Goal: Task Accomplishment & Management: Manage account settings

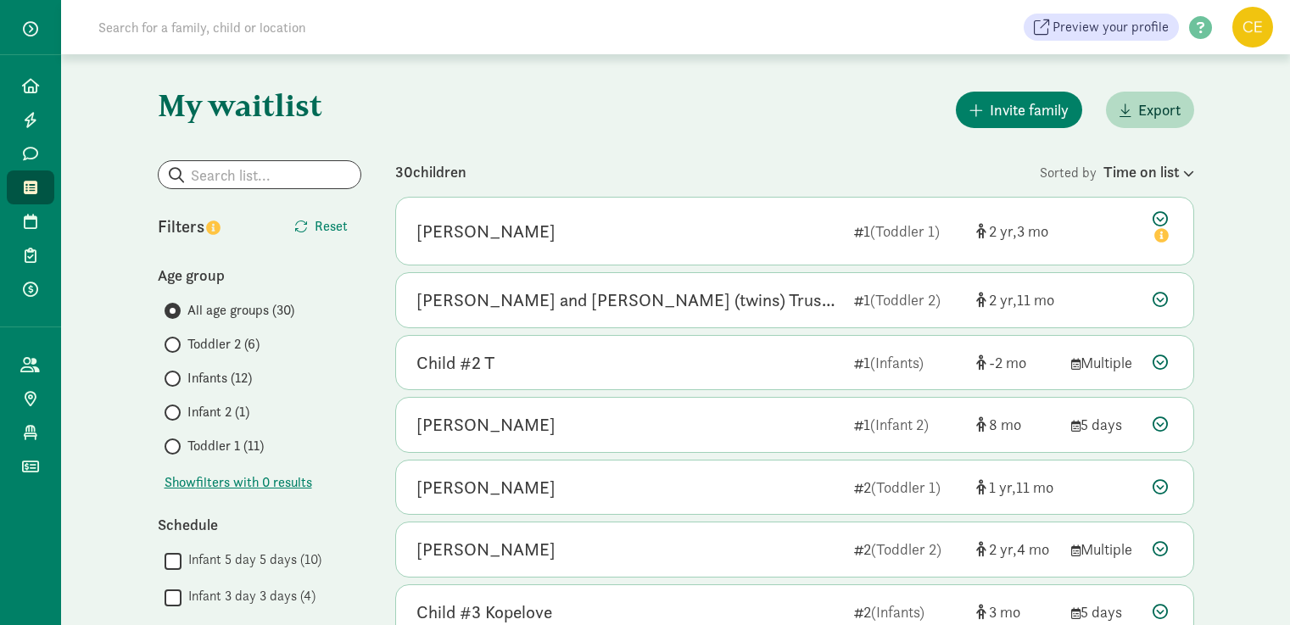
click at [273, 30] on input at bounding box center [326, 27] width 476 height 34
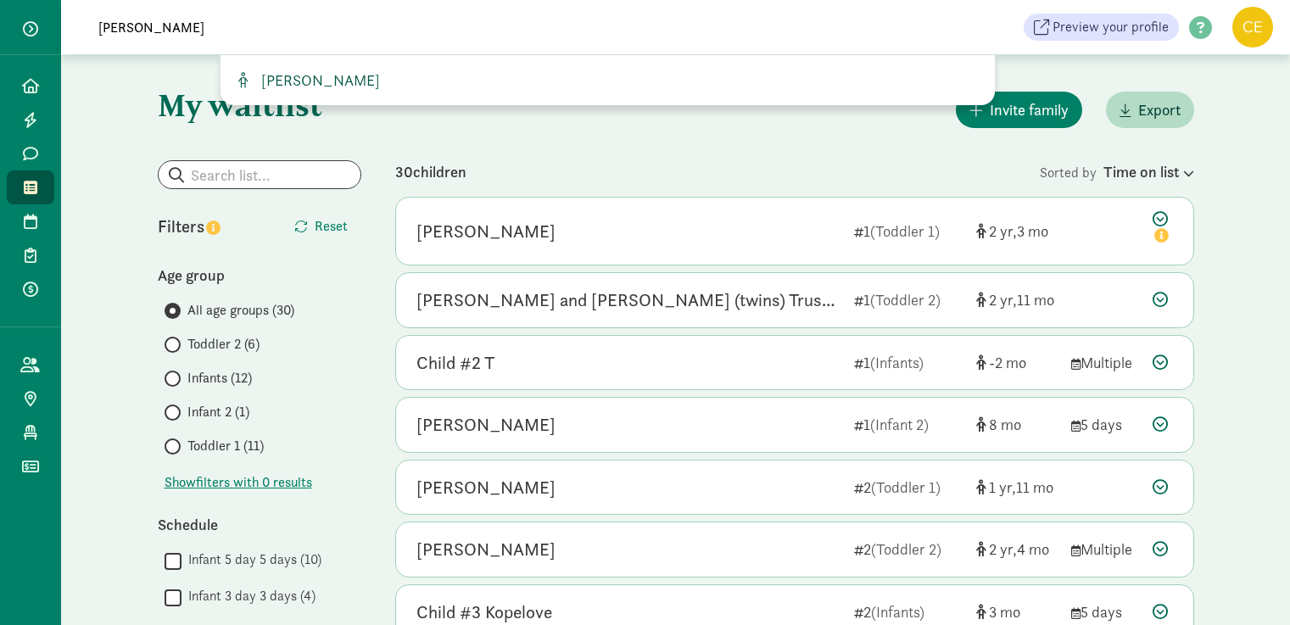
type input "[PERSON_NAME]"
click at [361, 79] on span "[PERSON_NAME]" at bounding box center [318, 80] width 126 height 20
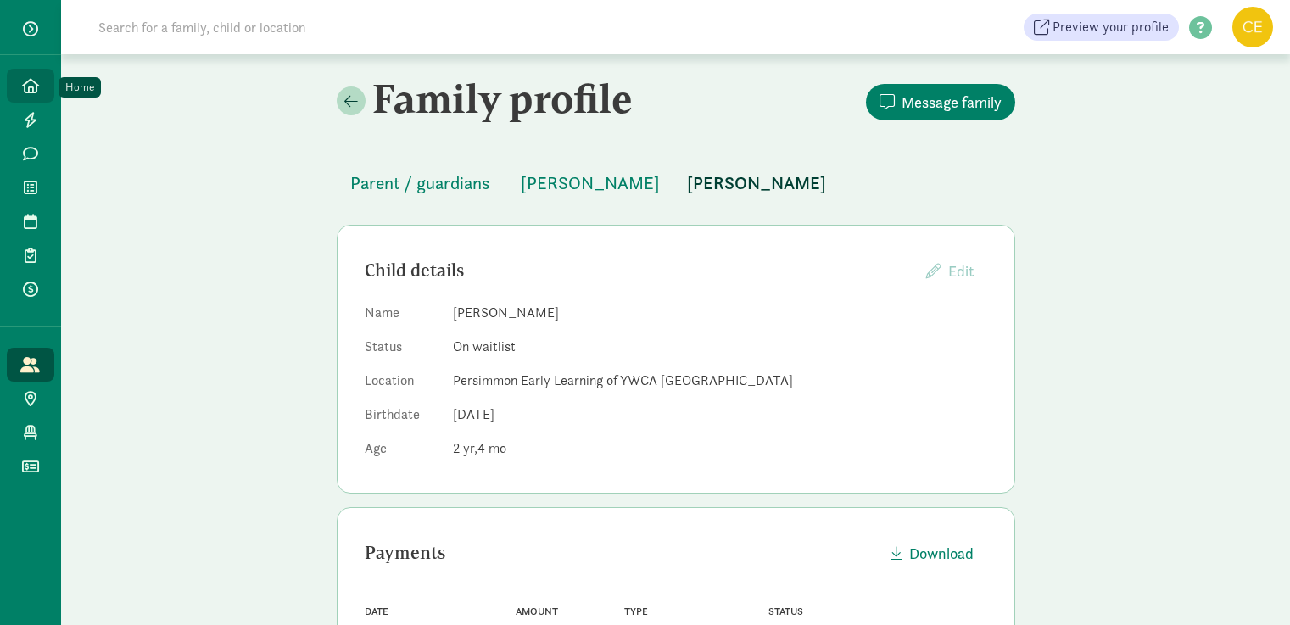
click at [33, 87] on icon at bounding box center [30, 85] width 17 height 15
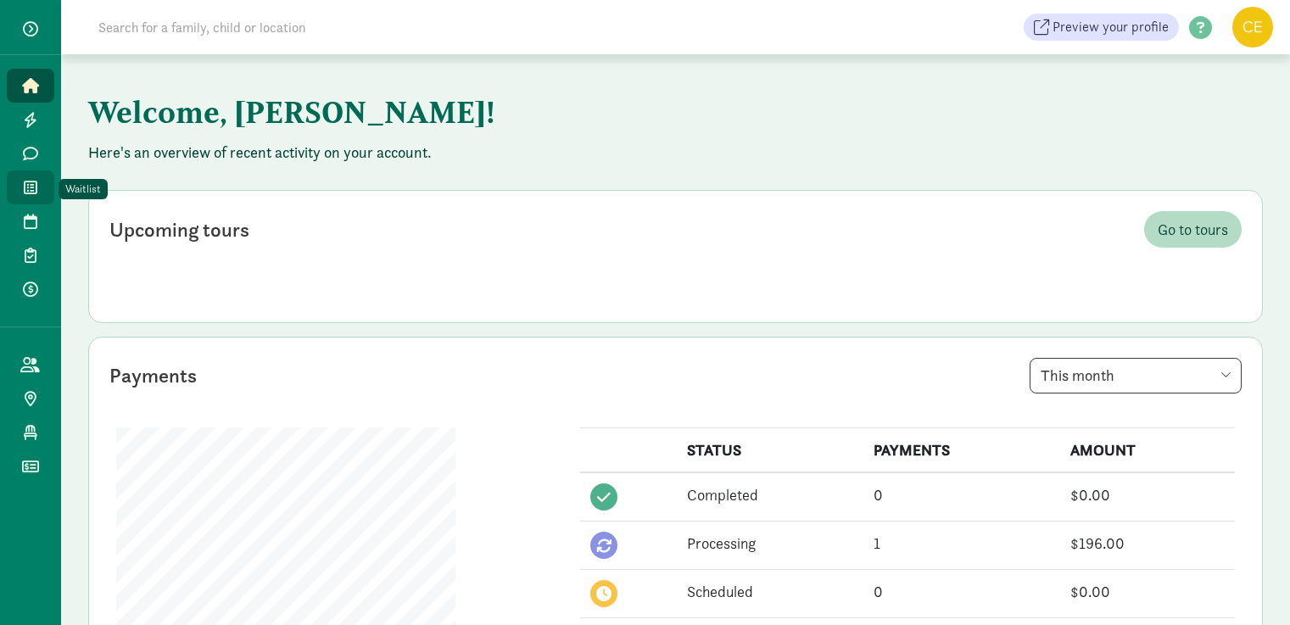
click at [27, 175] on link "Waitlist" at bounding box center [31, 188] width 48 height 34
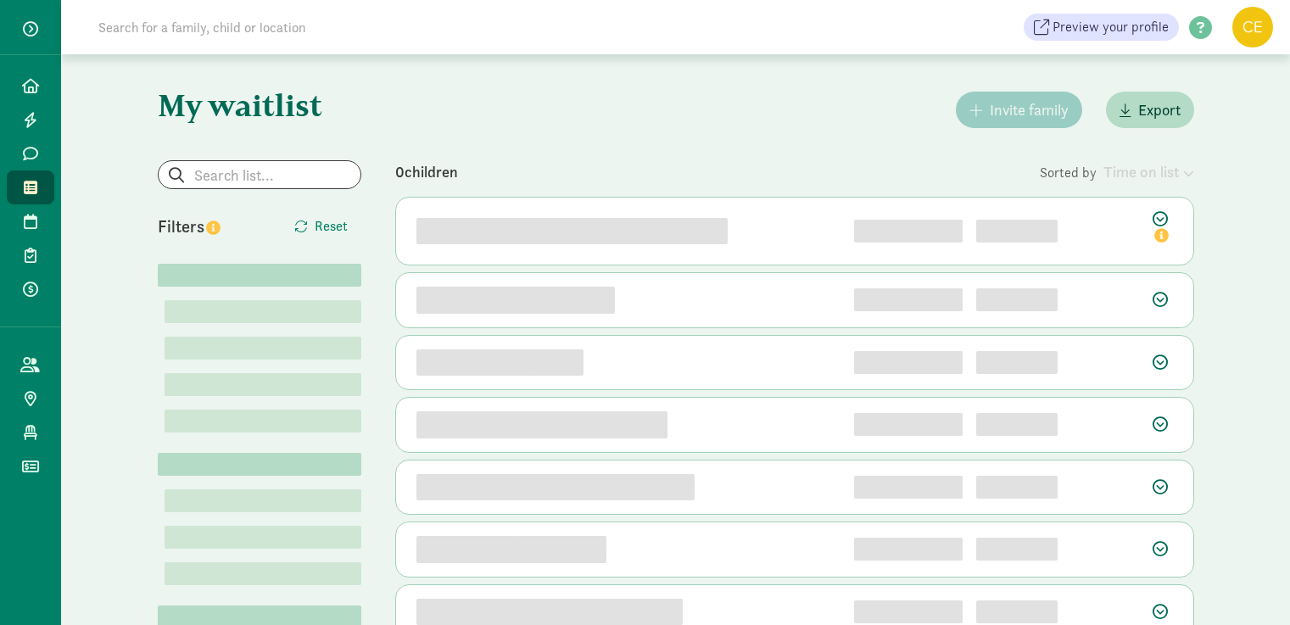
scroll to position [85, 0]
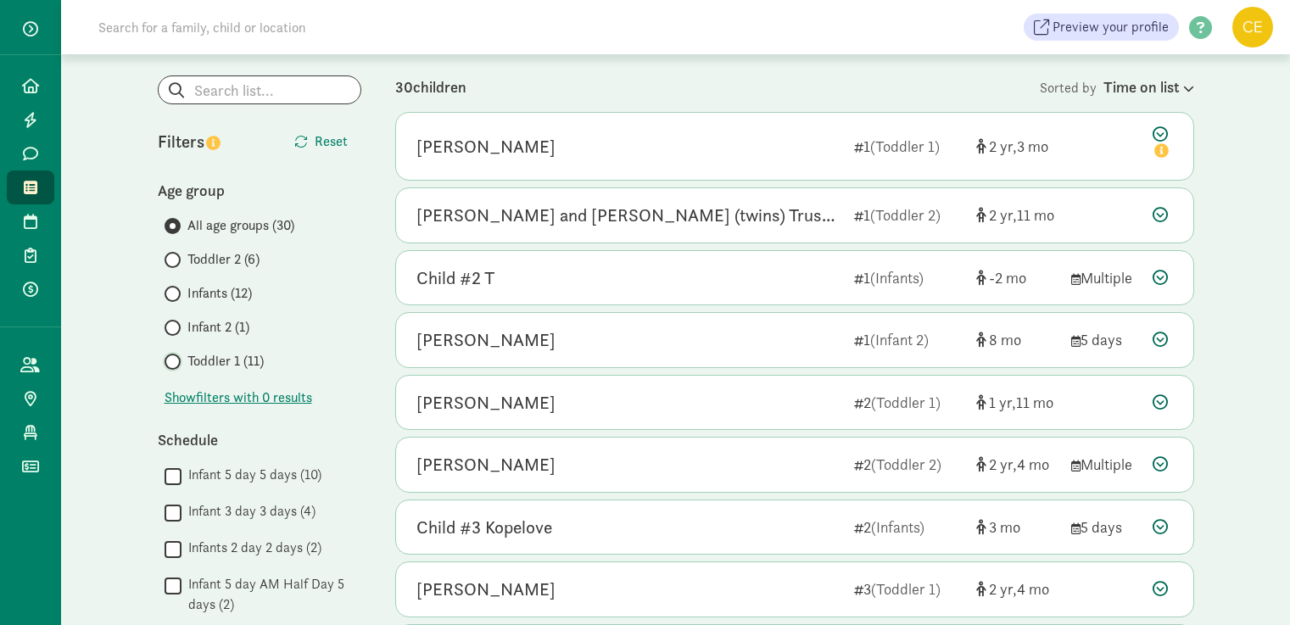
click at [171, 360] on input "Toddler 1 (11)" at bounding box center [170, 361] width 11 height 11
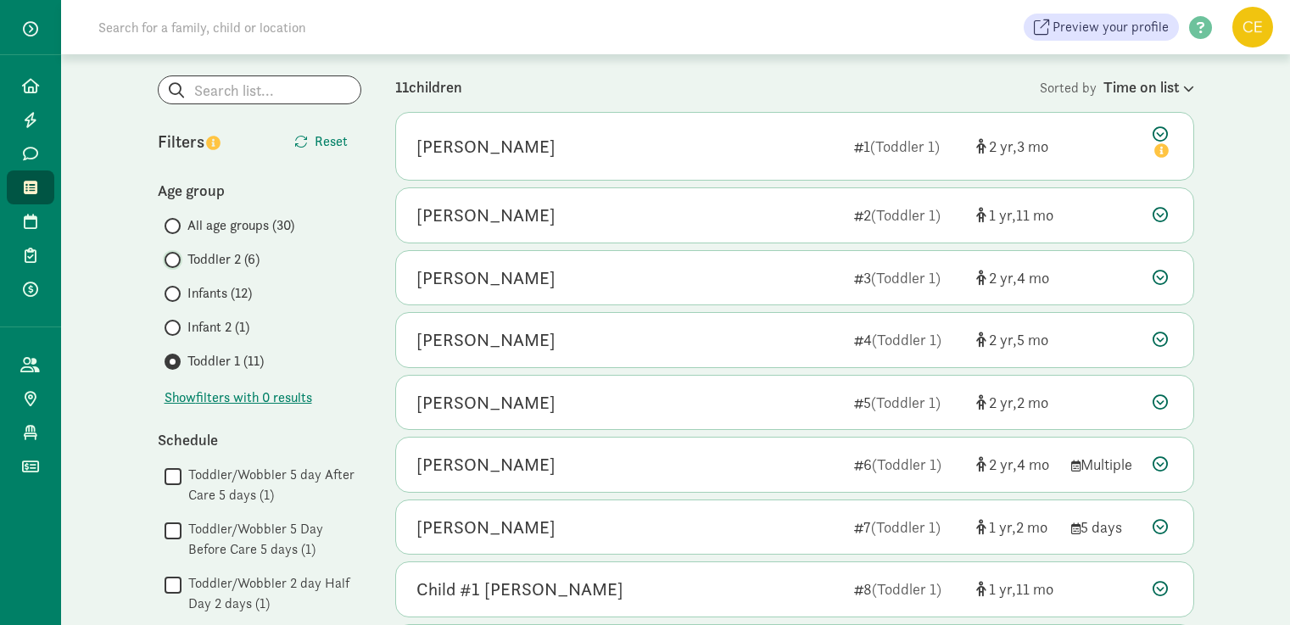
click at [172, 255] on input "Toddler 2 (6)" at bounding box center [170, 260] width 11 height 11
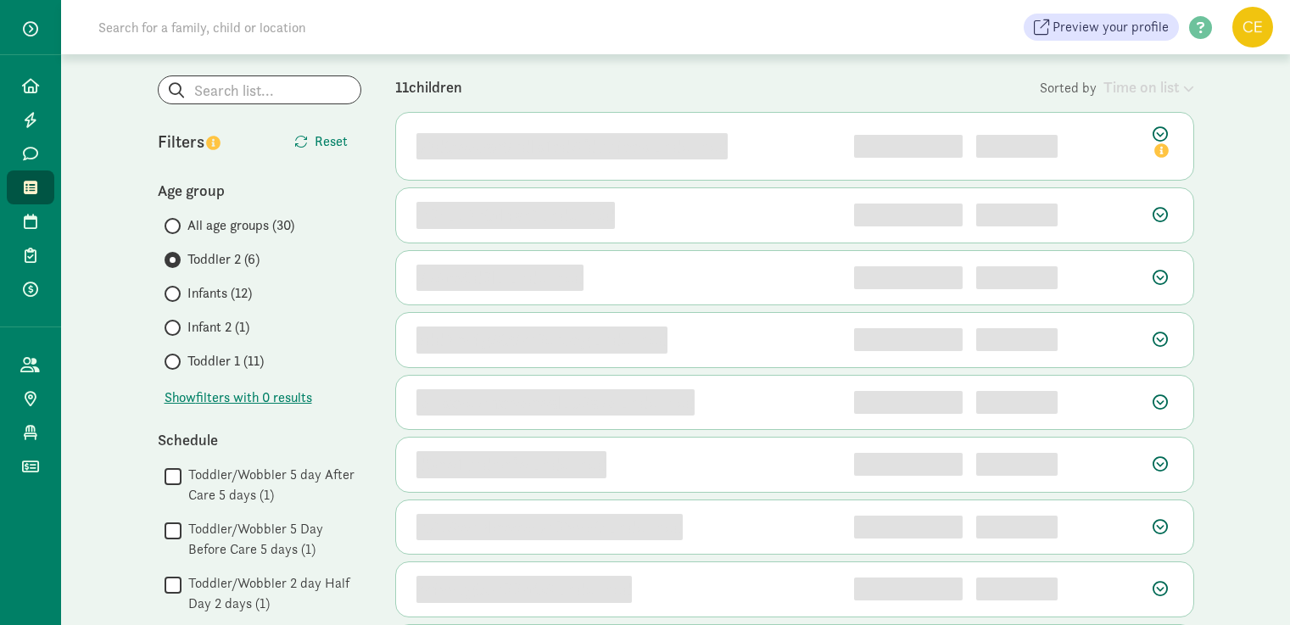
scroll to position [0, 0]
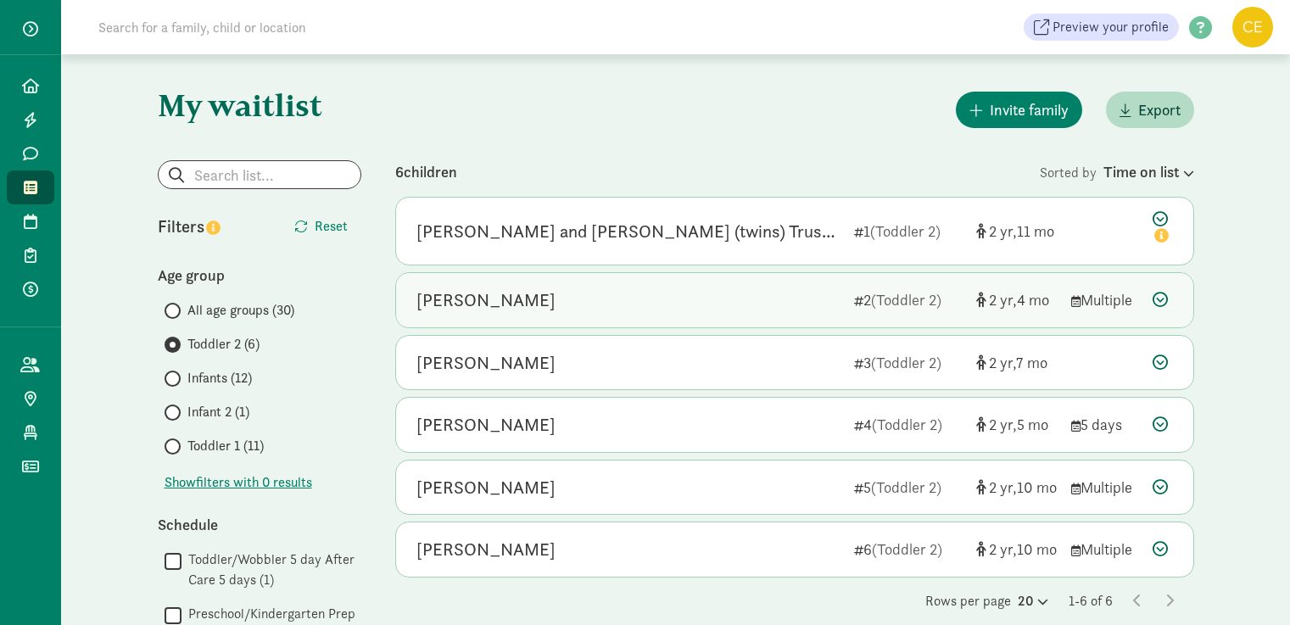
click at [1162, 302] on icon at bounding box center [1160, 299] width 15 height 15
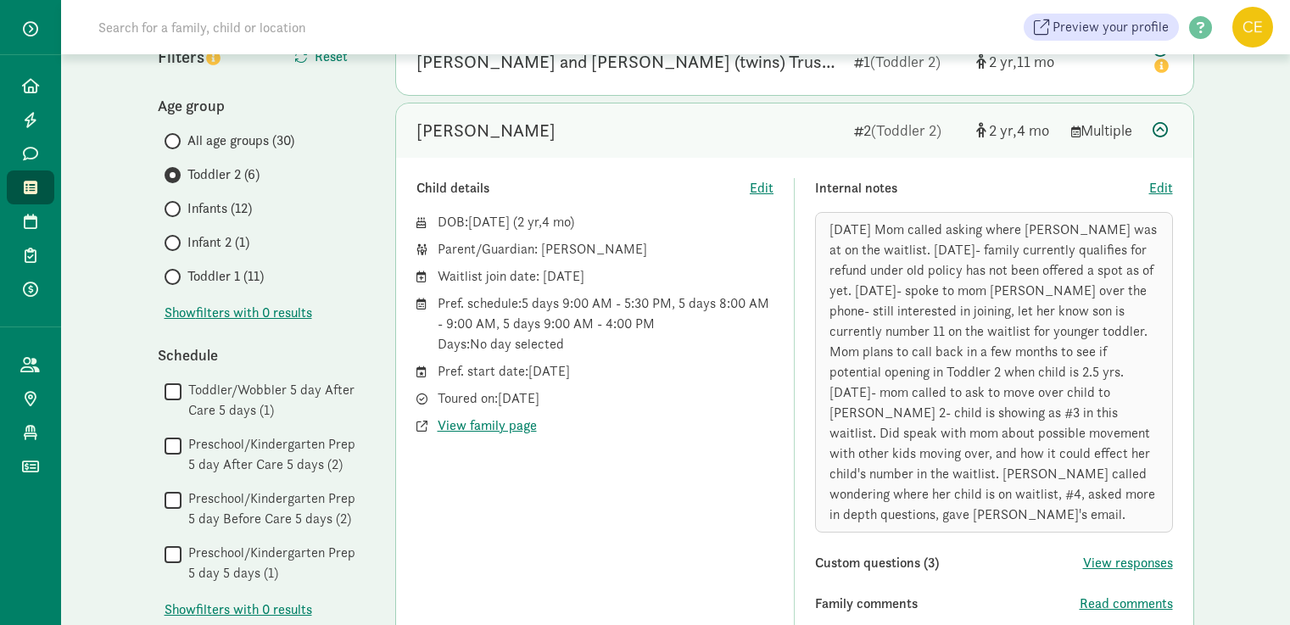
scroll to position [255, 0]
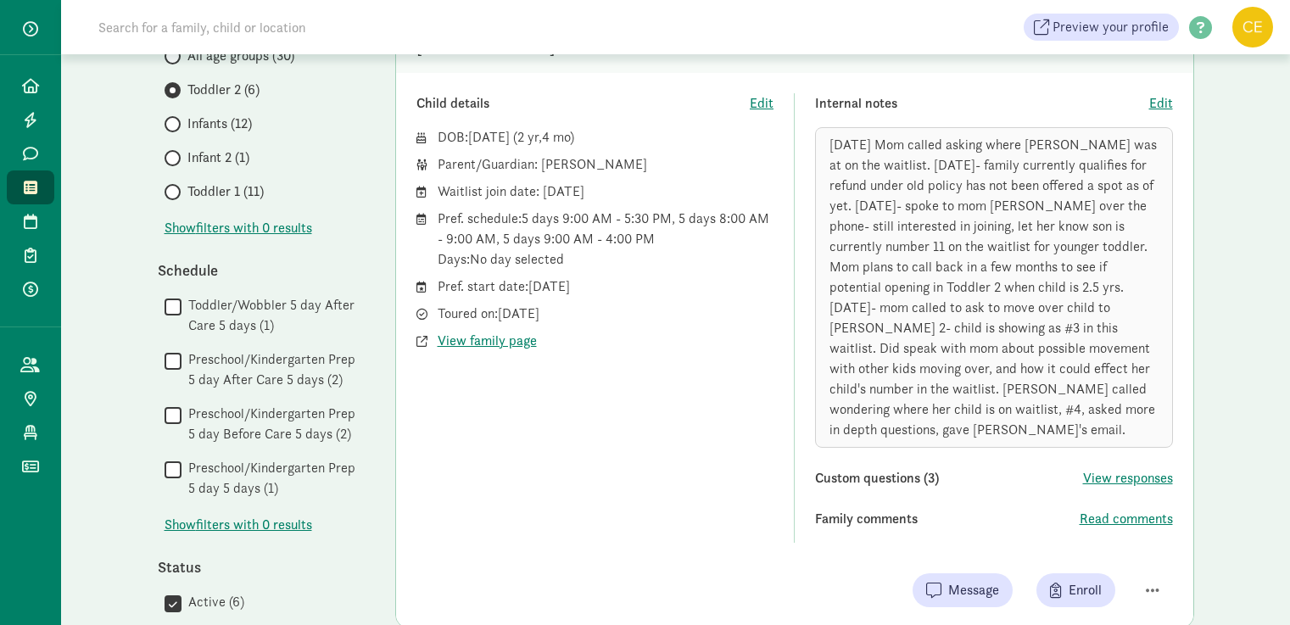
click at [1067, 405] on div "5/1/2025 Mom called asking where Fletcher was at on the waitlist. 6/13/2025- fa…" at bounding box center [994, 287] width 358 height 321
click at [629, 423] on div "Child details Edit DOB: Apr 27, 2023 ( 2 4 ) Parent/Guardian: Samantha roesler …" at bounding box center [596, 318] width 358 height 450
click at [1170, 104] on span "Edit" at bounding box center [1162, 103] width 24 height 20
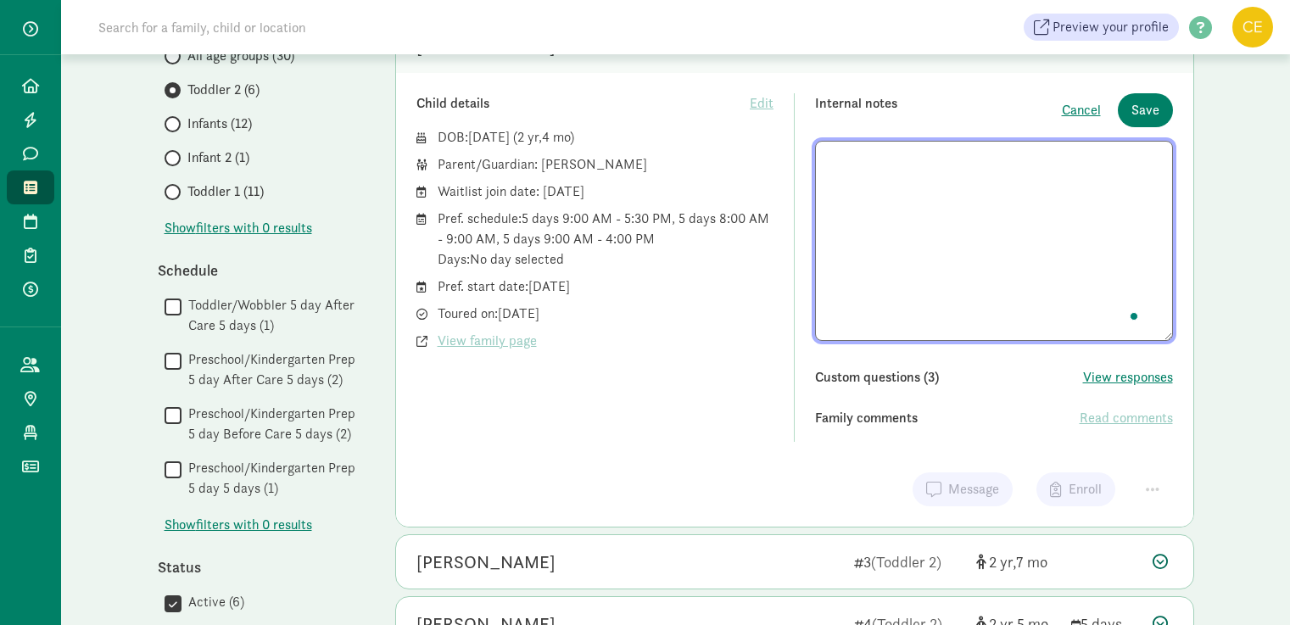
scroll to position [141, 0]
click at [956, 331] on textarea "To enrich screen reader interactions, please activate Accessibility in Grammarl…" at bounding box center [994, 241] width 358 height 200
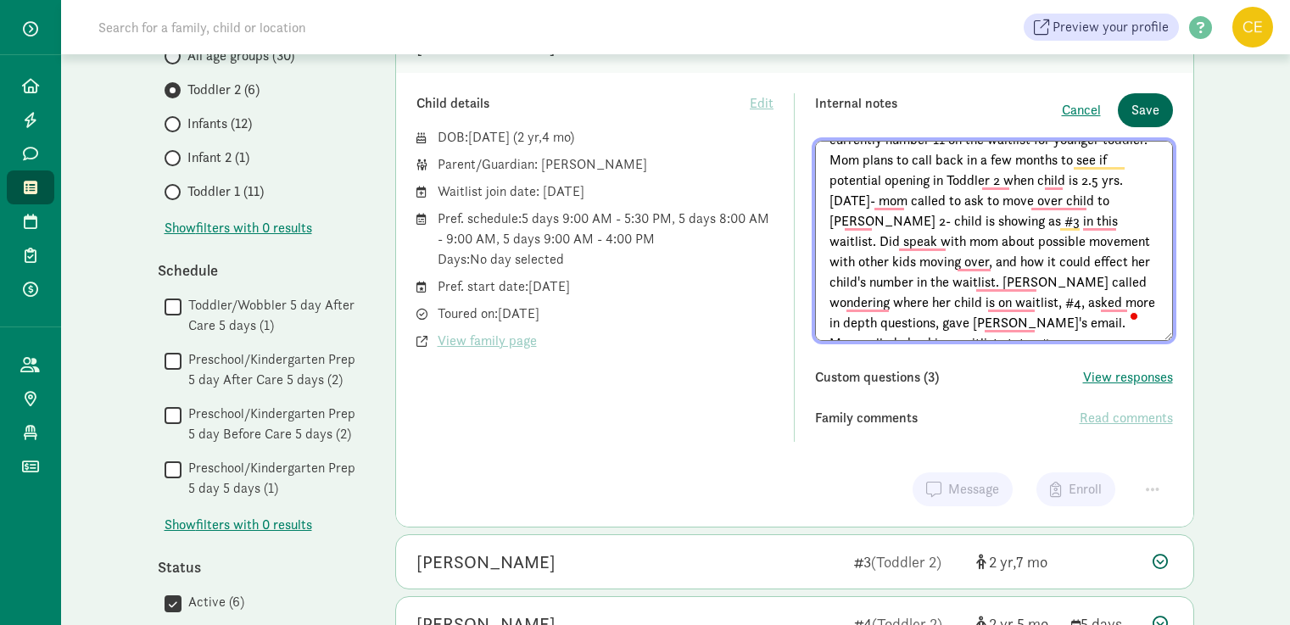
type textarea "5/1/2025 Mom called asking where Fletcher was at on the waitlist. 6/13/2025- fa…"
click at [1140, 109] on span "Save" at bounding box center [1146, 110] width 28 height 20
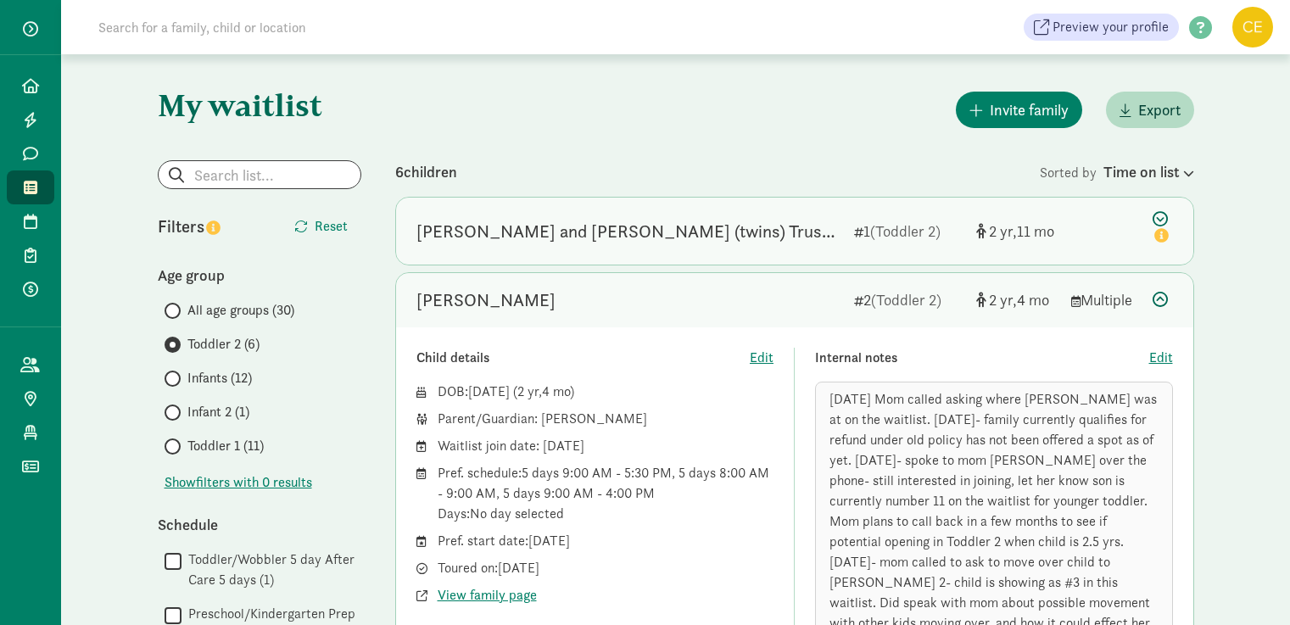
scroll to position [255, 0]
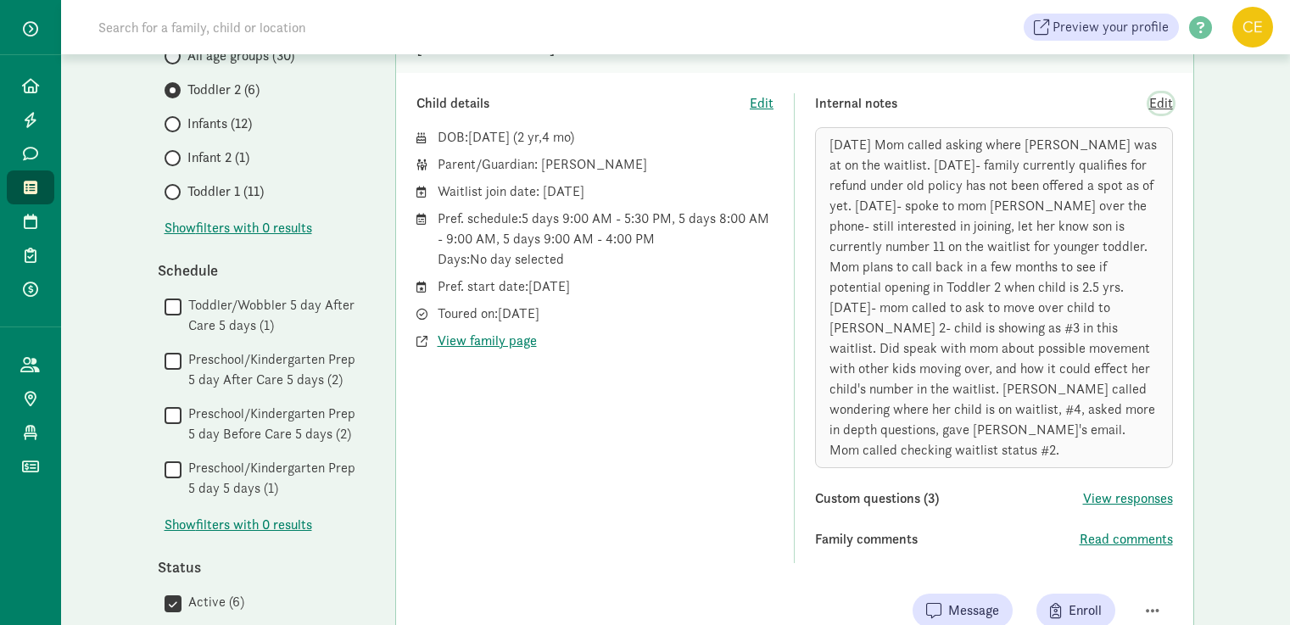
click at [1159, 108] on span "Edit" at bounding box center [1162, 103] width 24 height 20
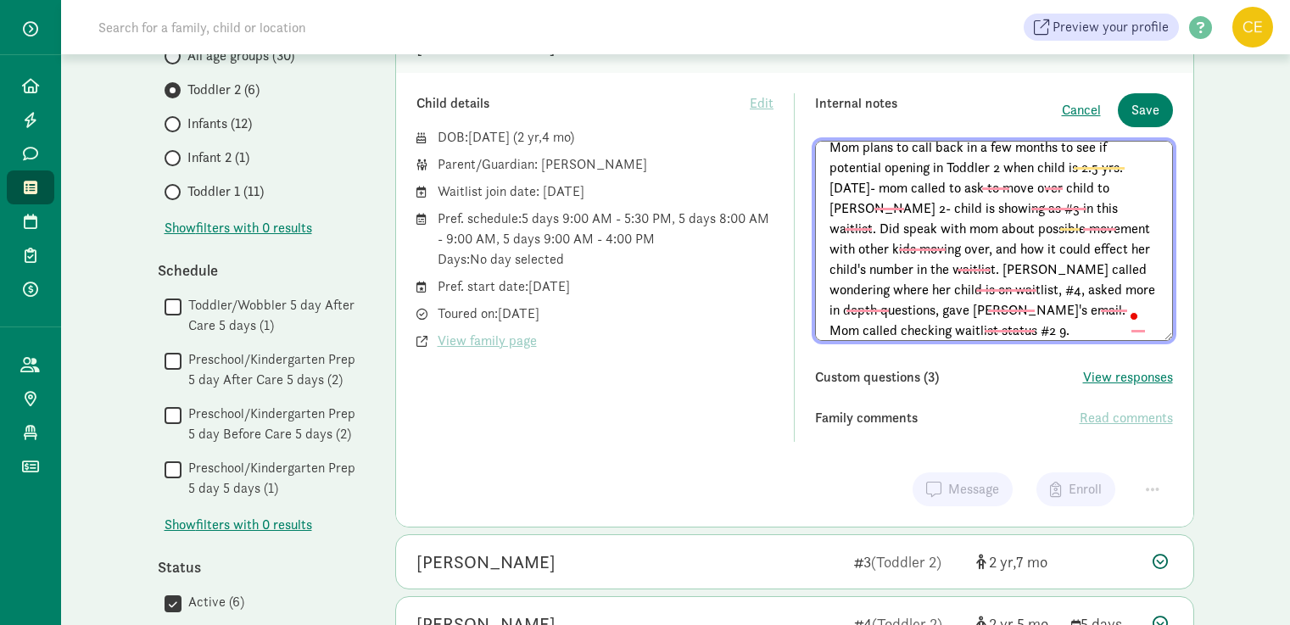
scroll to position [154, 0]
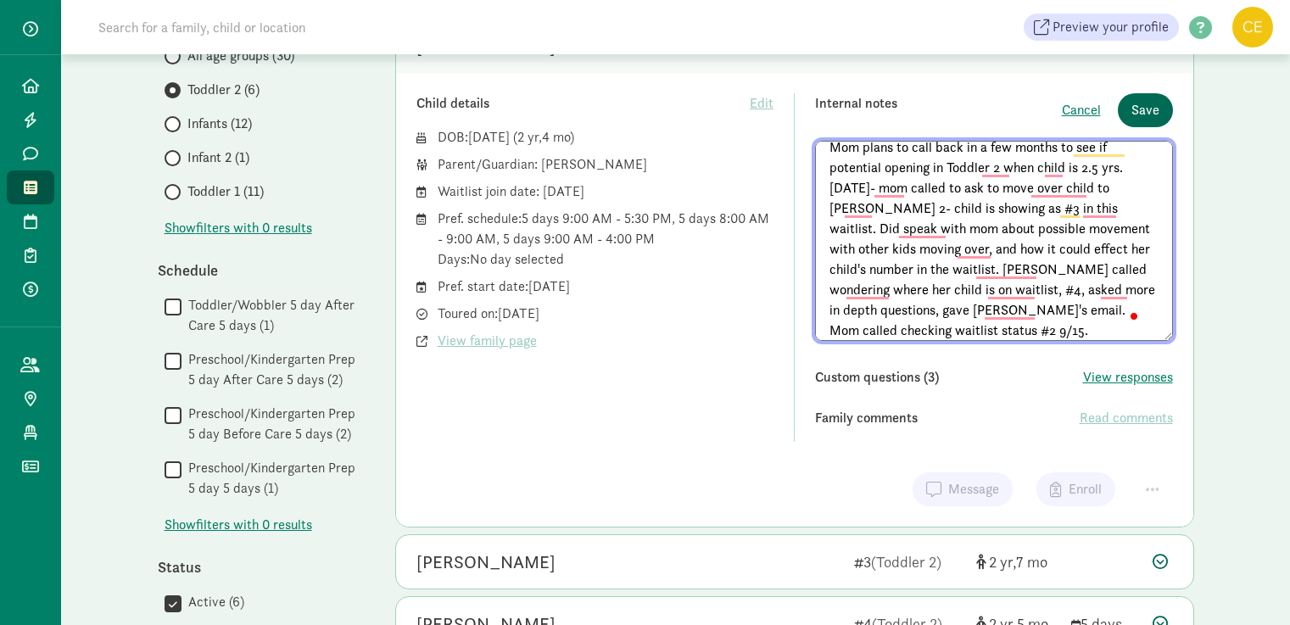
type textarea "5/1/2025 Mom called asking where Fletcher was at on the waitlist. 6/13/2025- fa…"
click at [1161, 118] on button "Save" at bounding box center [1145, 110] width 55 height 34
